Goal: Information Seeking & Learning: Learn about a topic

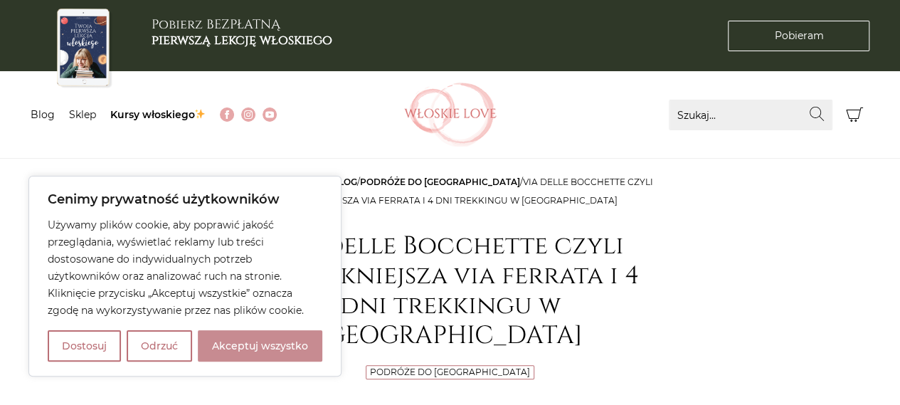
click at [233, 344] on button "Akceptuj wszystko" at bounding box center [260, 345] width 125 height 31
checkbox input "true"
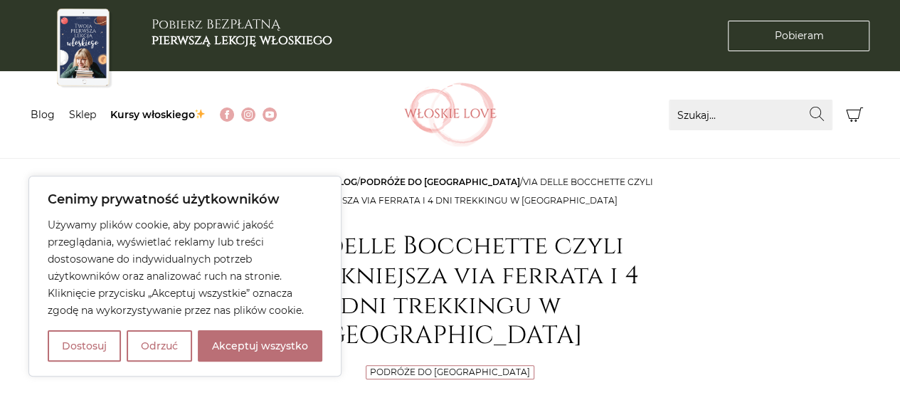
checkbox input "true"
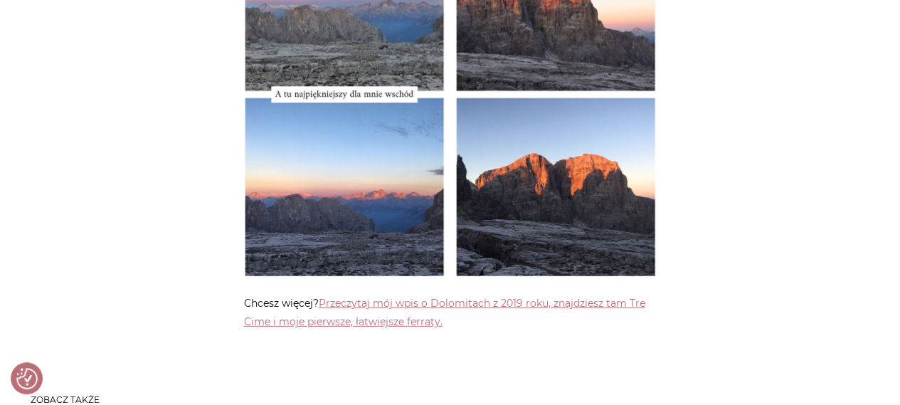
scroll to position [4840, 0]
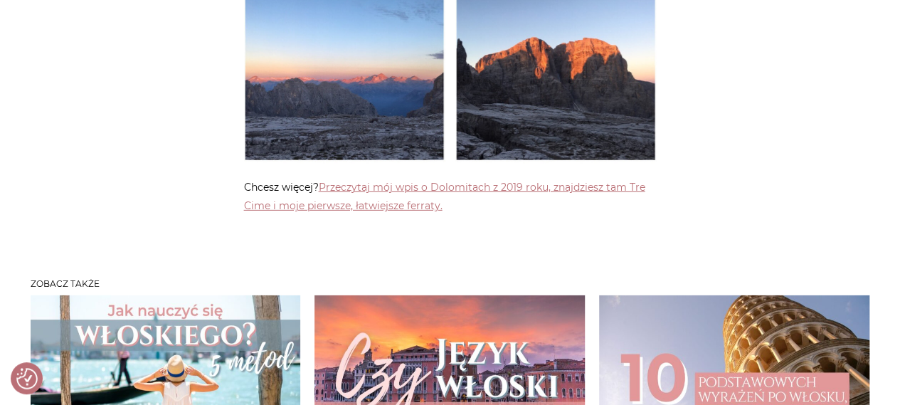
click at [710, 330] on img at bounding box center [734, 371] width 270 height 152
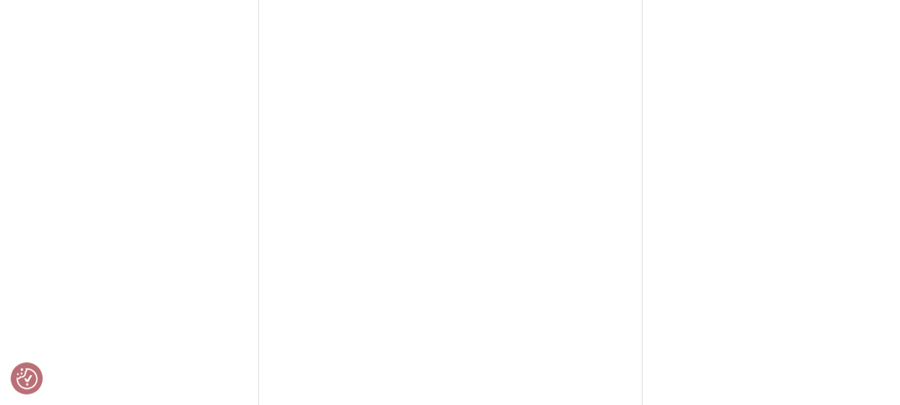
scroll to position [1139, 0]
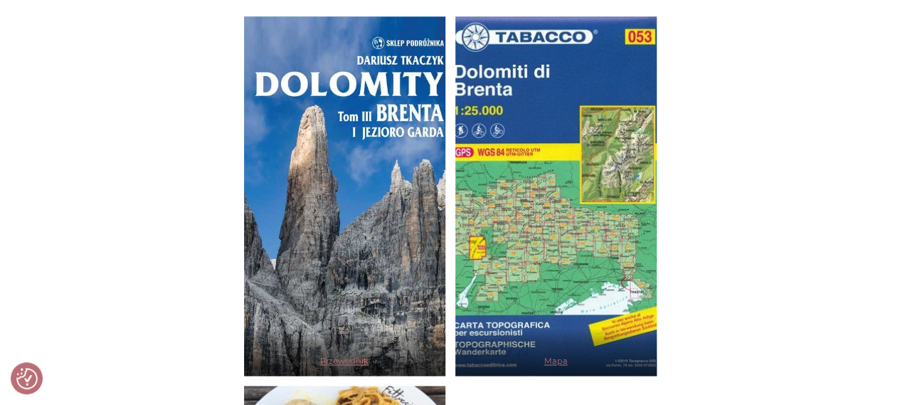
scroll to position [3274, 0]
